Goal: Navigation & Orientation: Find specific page/section

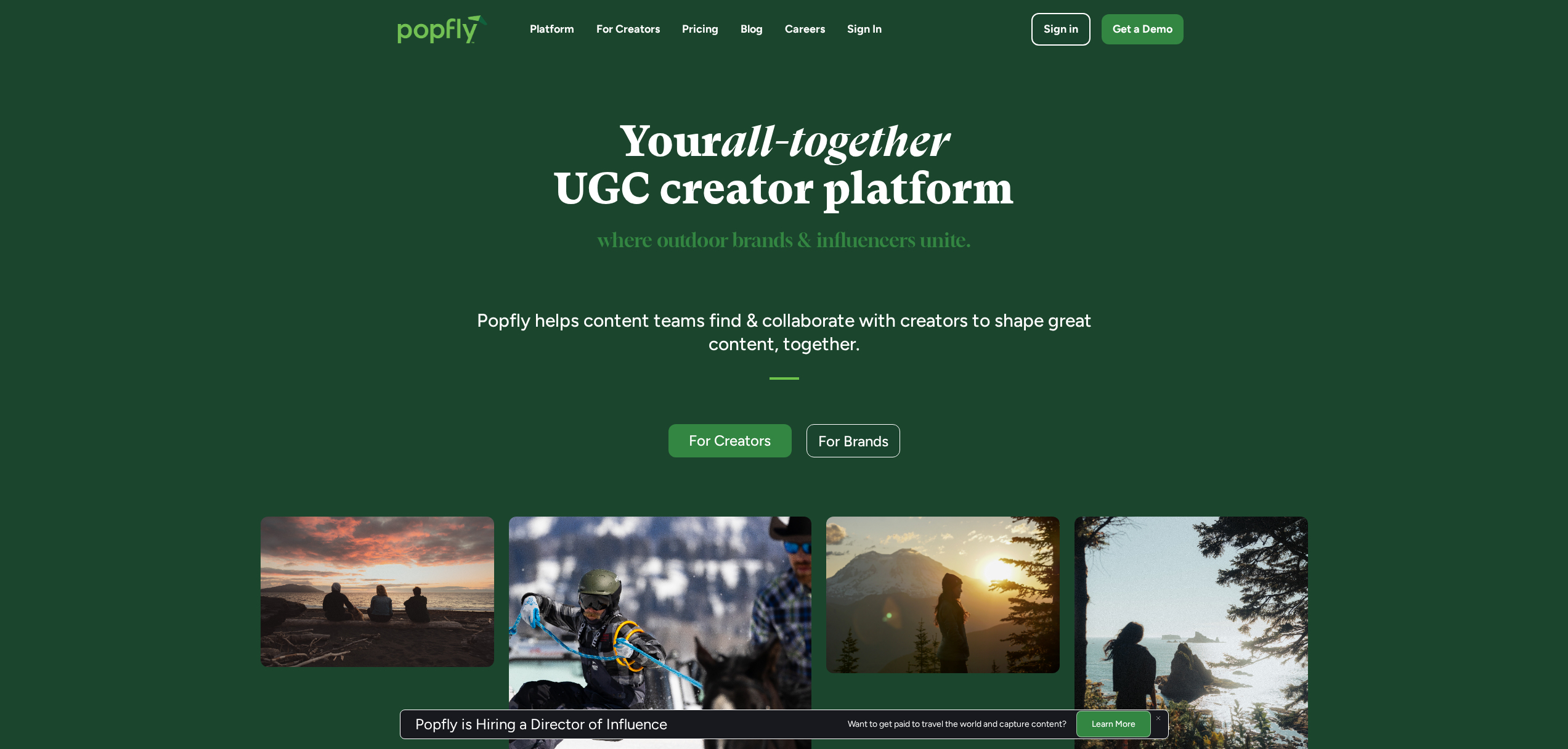
click at [1157, 716] on img at bounding box center [1158, 718] width 5 height 5
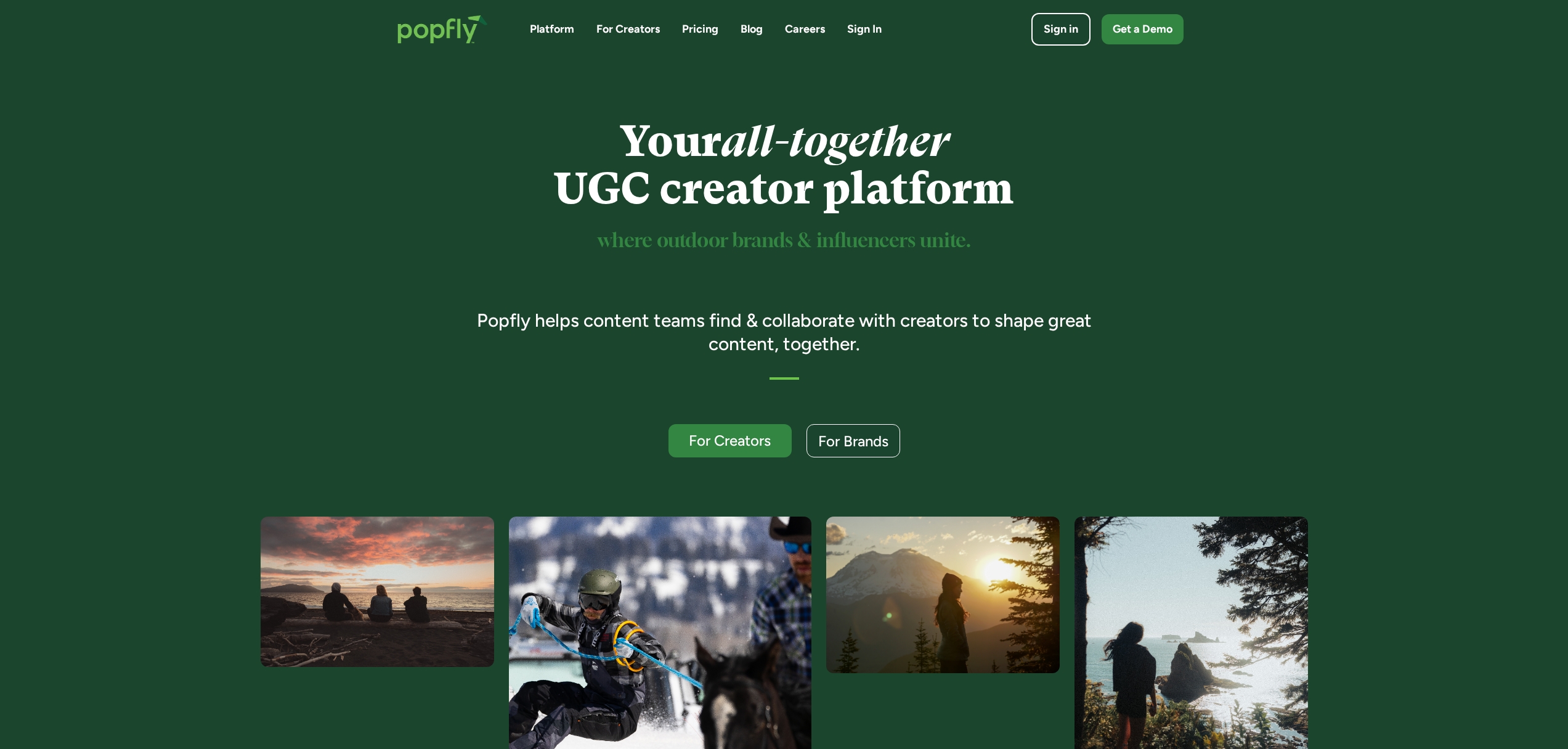
click at [614, 39] on div "Platform For Creators Pricing Blog Careers Sign In Sign in Get a Demo" at bounding box center [784, 29] width 799 height 54
click at [536, 28] on link "Platform" at bounding box center [552, 29] width 44 height 16
